Goal: Transaction & Acquisition: Purchase product/service

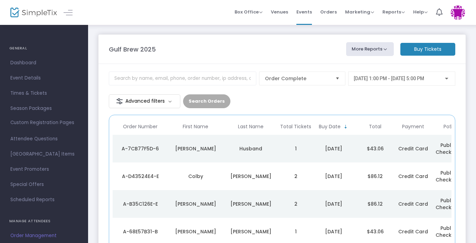
click at [440, 50] on m-button "Buy Tickets" at bounding box center [427, 49] width 55 height 13
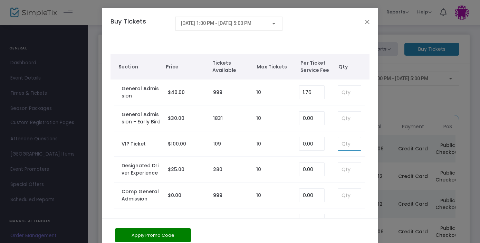
click at [345, 146] on input at bounding box center [349, 143] width 23 height 13
type input "0"
click at [364, 148] on div "Section Price Tickets Available Max Tickets Per Ticket Service Fee Qty General …" at bounding box center [240, 143] width 276 height 197
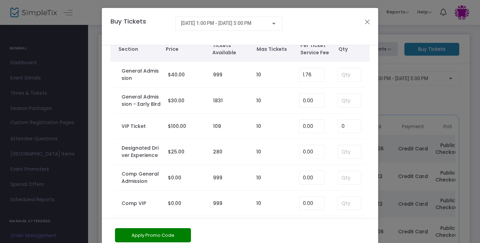
scroll to position [24, 0]
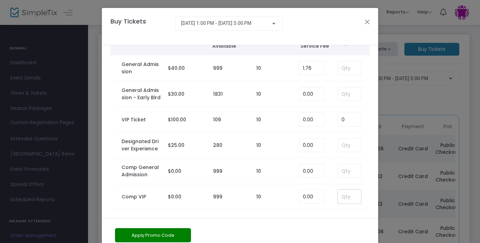
click at [344, 198] on input at bounding box center [349, 196] width 23 height 13
type input "2"
click at [362, 192] on tbody "Comp VIP $0.00 999 10 0.00 2" at bounding box center [239, 196] width 259 height 25
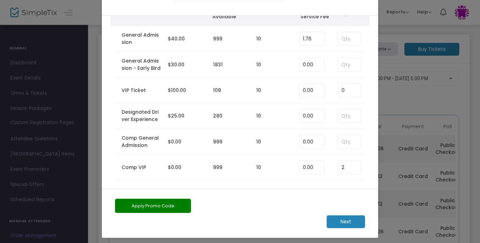
scroll to position [32, 0]
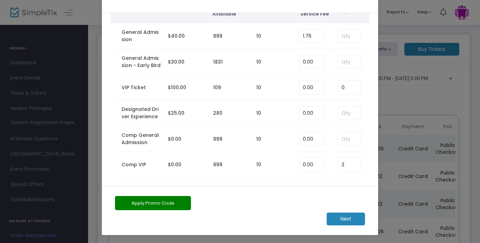
click at [349, 217] on m-button "Next" at bounding box center [346, 218] width 38 height 13
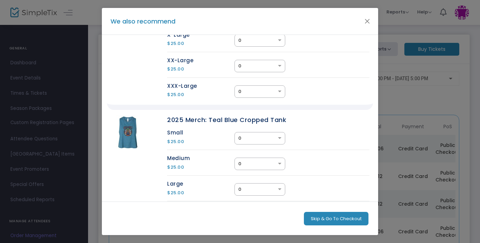
scroll to position [430, 0]
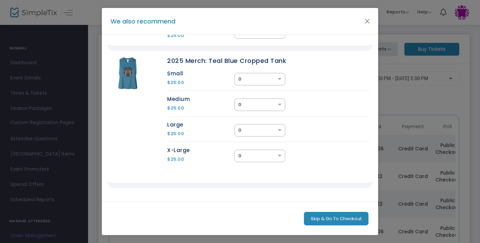
click at [336, 222] on button "Skip & Go To Checkout" at bounding box center [336, 219] width 65 height 14
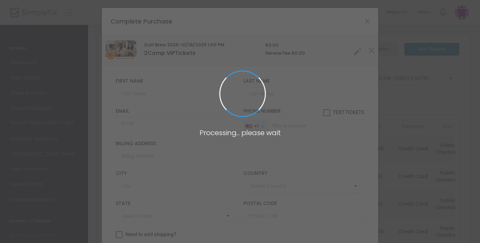
type input "[GEOGRAPHIC_DATA]"
type input "[US_STATE]"
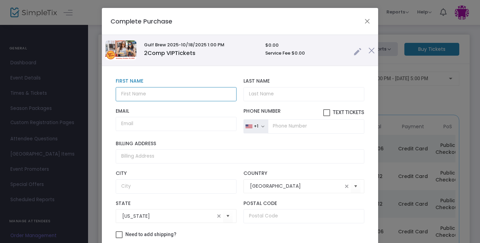
click at [145, 95] on input "text" at bounding box center [176, 94] width 121 height 14
type input "[PERSON_NAME]"
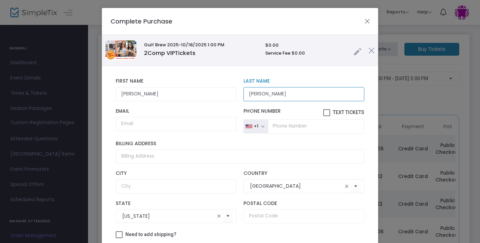
type input "[PERSON_NAME]"
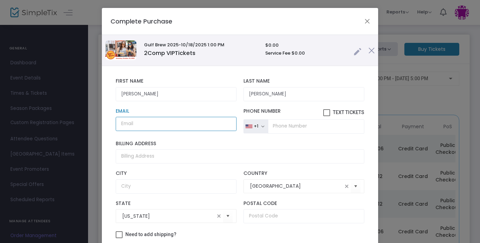
click at [137, 126] on input "Email" at bounding box center [176, 124] width 121 height 14
type input "[PERSON_NAME][EMAIL_ADDRESS][DOMAIN_NAME]"
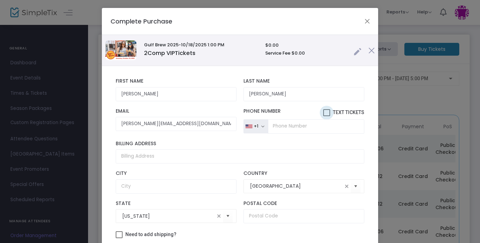
click at [334, 110] on span "Text Tickets" at bounding box center [348, 112] width 31 height 6
click at [327, 116] on input "Text Tickets" at bounding box center [326, 116] width 0 height 0
checkbox input "true"
click at [300, 126] on input "tel" at bounding box center [316, 126] width 96 height 15
type input "[PHONE_NUMBER]"
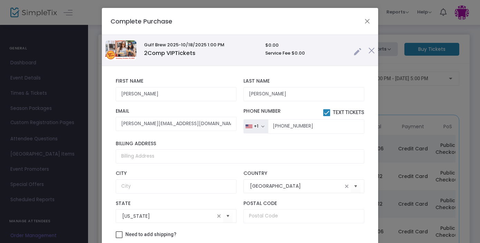
click at [363, 143] on div "[PERSON_NAME] First Name First Name is required. [PERSON_NAME] Last Name Last N…" at bounding box center [240, 172] width 276 height 212
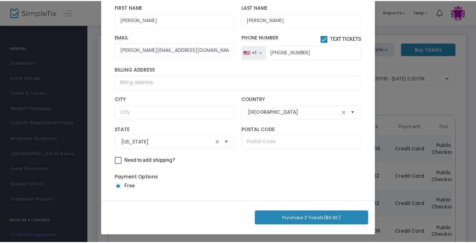
scroll to position [70, 0]
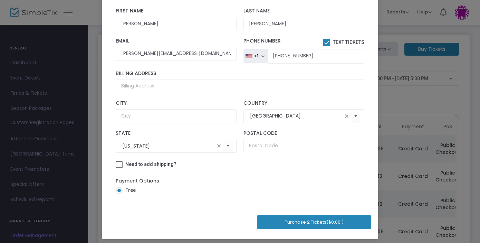
click at [316, 220] on button "Purchase 2 Tickets ($0.00 )" at bounding box center [314, 222] width 114 height 14
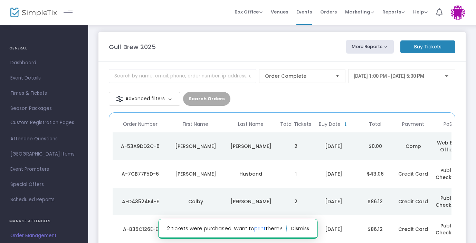
scroll to position [0, 0]
